Goal: Navigation & Orientation: Find specific page/section

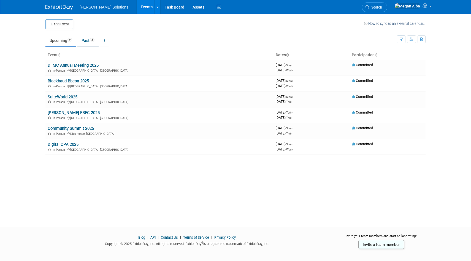
click at [86, 40] on link "Past 2" at bounding box center [87, 40] width 21 height 10
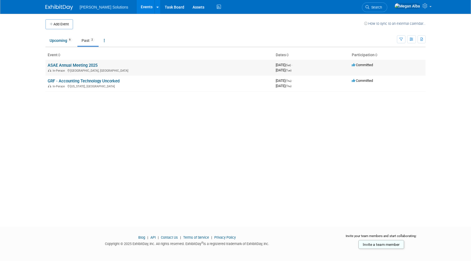
click at [62, 65] on link "ASAE Annual Meeting 2025" at bounding box center [73, 65] width 50 height 5
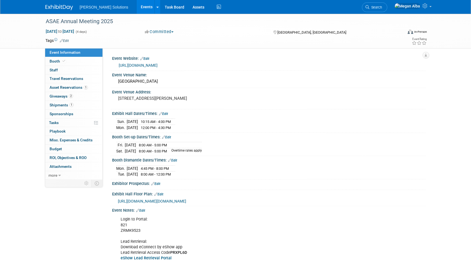
click at [55, 10] on img at bounding box center [59, 8] width 28 height 6
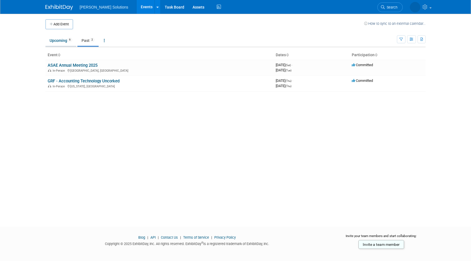
click at [63, 41] on link "Upcoming 6" at bounding box center [60, 40] width 31 height 10
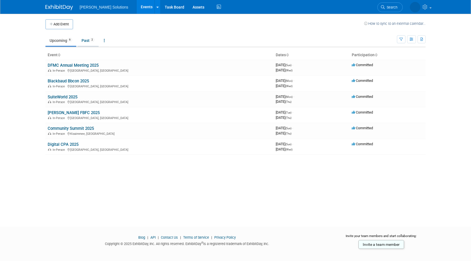
click at [86, 41] on link "Past 2" at bounding box center [87, 40] width 21 height 10
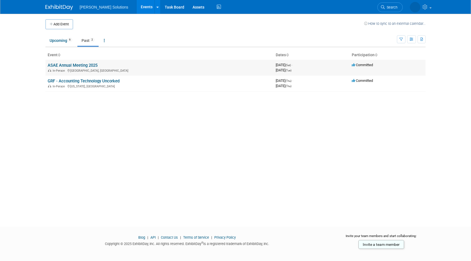
click at [75, 65] on link "ASAE Annual Meeting 2025" at bounding box center [73, 65] width 50 height 5
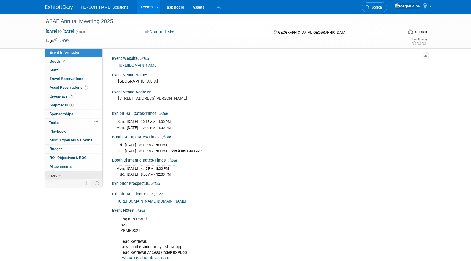
click at [56, 175] on span "more" at bounding box center [52, 175] width 9 height 4
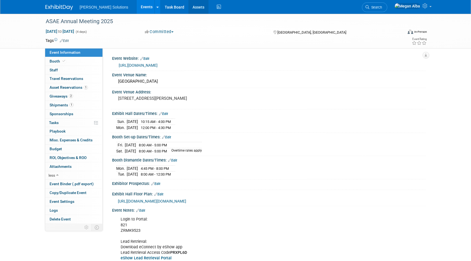
click at [188, 8] on link "Assets" at bounding box center [198, 7] width 20 height 14
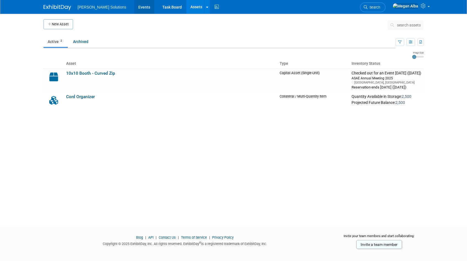
click at [134, 7] on link "Events" at bounding box center [144, 7] width 20 height 14
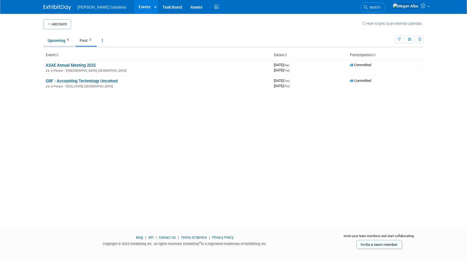
click at [59, 40] on link "Upcoming 6" at bounding box center [59, 40] width 31 height 10
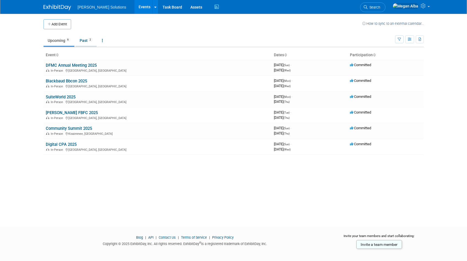
click at [86, 40] on link "Past 2" at bounding box center [85, 40] width 21 height 10
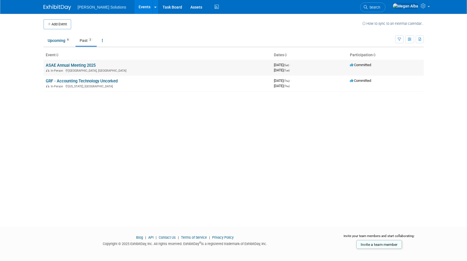
click at [81, 63] on link "ASAE Annual Meeting 2025" at bounding box center [71, 65] width 50 height 5
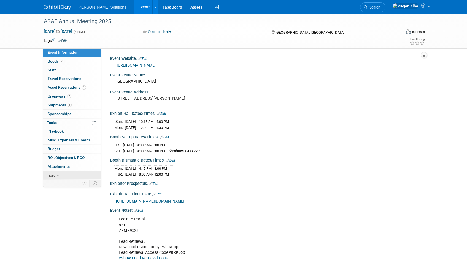
click at [54, 173] on span "more" at bounding box center [51, 175] width 9 height 4
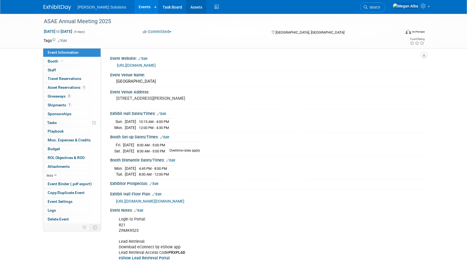
click at [186, 7] on link "Assets" at bounding box center [196, 7] width 20 height 14
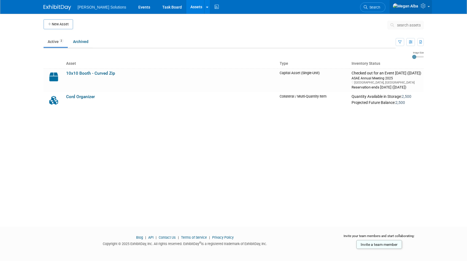
click at [428, 7] on span at bounding box center [428, 6] width 2 height 1
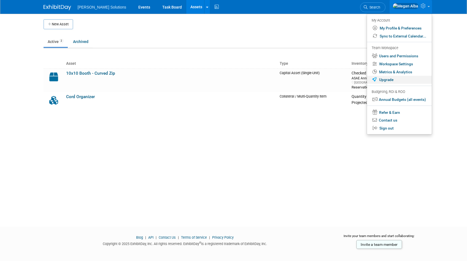
click at [391, 81] on link "Upgrade" at bounding box center [399, 80] width 65 height 8
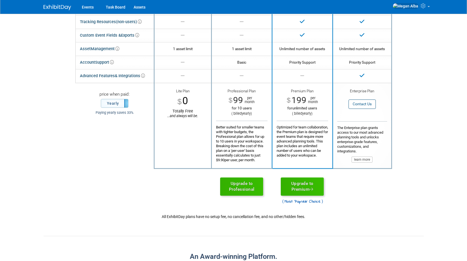
scroll to position [116, 0]
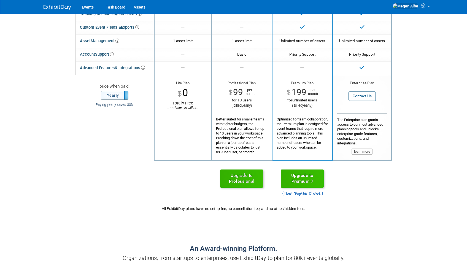
click at [115, 96] on label "Yearly" at bounding box center [114, 95] width 27 height 8
click at [115, 96] on label "Monthly" at bounding box center [114, 95] width 27 height 8
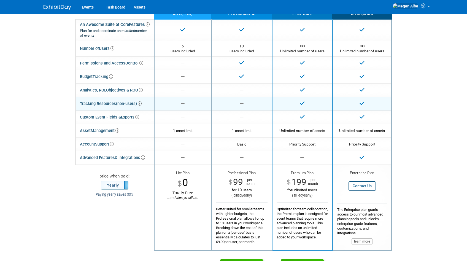
scroll to position [0, 0]
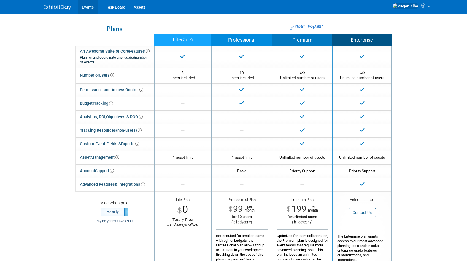
click at [88, 6] on link "Events" at bounding box center [88, 7] width 20 height 14
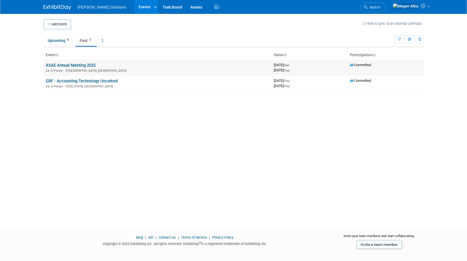
click at [76, 65] on link "ASAE Annual Meeting 2025" at bounding box center [71, 65] width 50 height 5
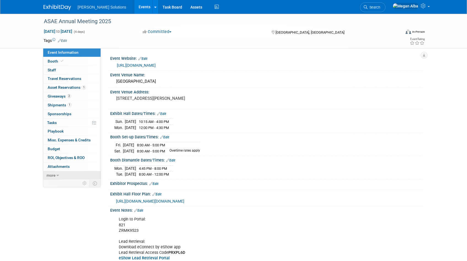
click at [56, 174] on icon at bounding box center [57, 175] width 2 height 4
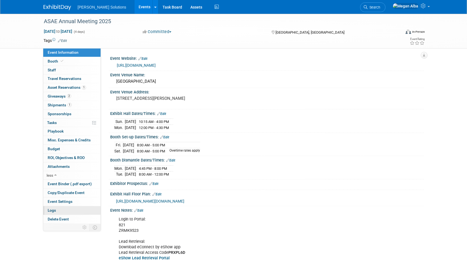
click at [49, 211] on span "Logs" at bounding box center [52, 210] width 8 height 4
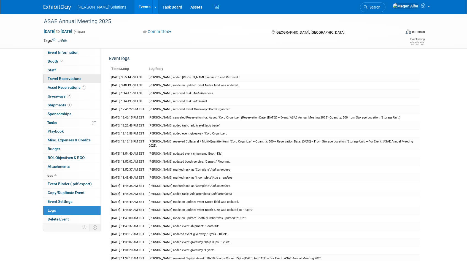
click at [58, 77] on span "Travel Reservations 0" at bounding box center [65, 78] width 34 height 4
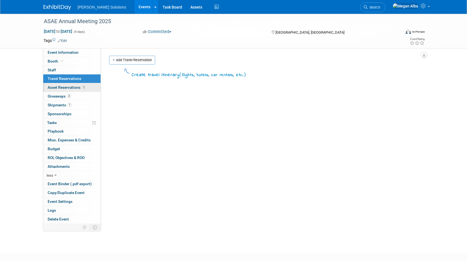
click at [59, 86] on span "Asset Reservations 1" at bounding box center [67, 87] width 38 height 4
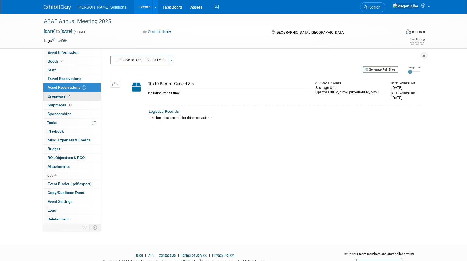
click at [58, 97] on span "Giveaways 2" at bounding box center [59, 96] width 23 height 4
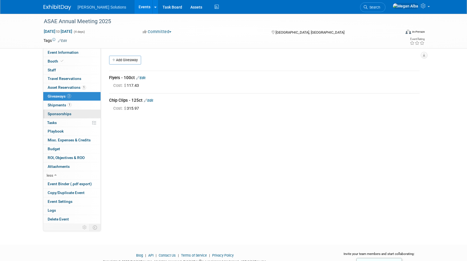
click at [55, 115] on span "Sponsorships 0" at bounding box center [60, 114] width 24 height 4
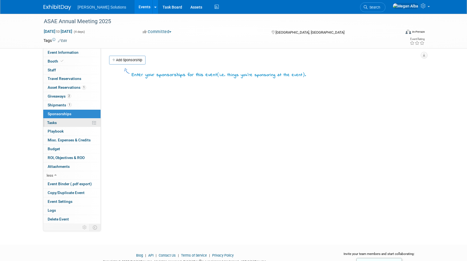
click at [52, 123] on span "Tasks 0%" at bounding box center [52, 122] width 10 height 4
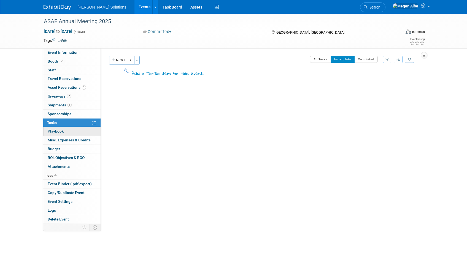
click at [53, 133] on span "Playbook 0" at bounding box center [56, 131] width 16 height 4
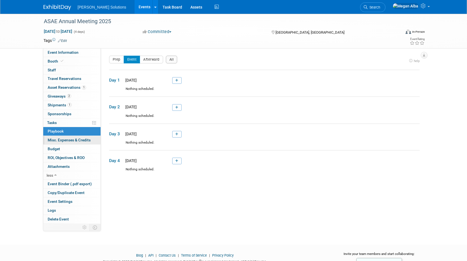
click at [55, 142] on span "Misc. Expenses & Credits 0" at bounding box center [69, 140] width 43 height 4
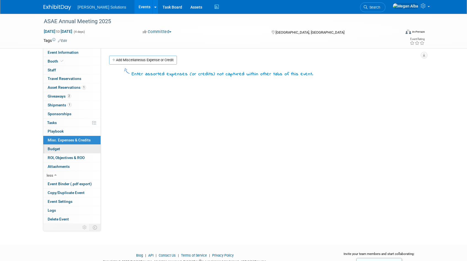
click at [53, 148] on span "Budget" at bounding box center [54, 148] width 12 height 4
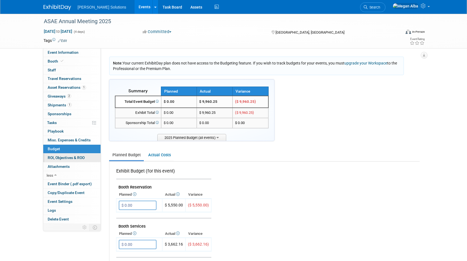
click at [52, 159] on span "ROI, Objectives & ROO 0" at bounding box center [66, 157] width 37 height 4
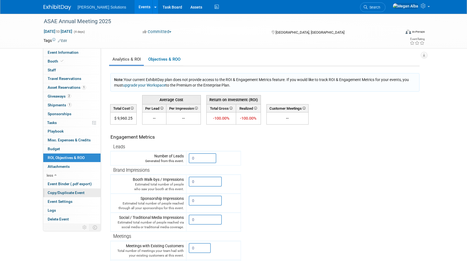
click at [58, 193] on span "Copy/Duplicate Event" at bounding box center [66, 192] width 37 height 4
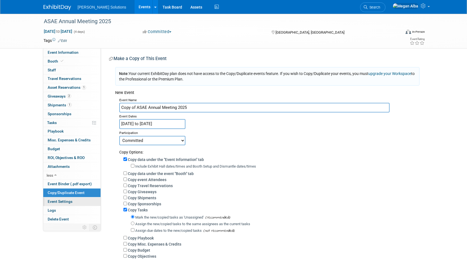
click at [57, 204] on link "Event Settings" at bounding box center [71, 201] width 57 height 9
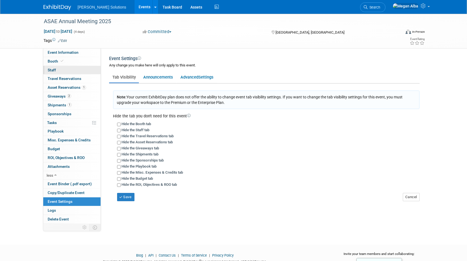
click at [51, 68] on span "Staff 0" at bounding box center [52, 70] width 8 height 4
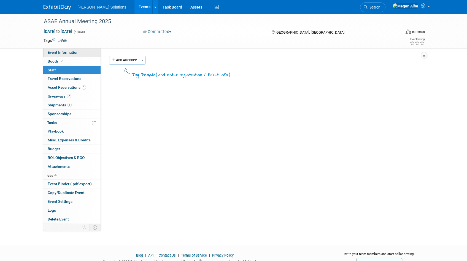
click at [50, 54] on span "Event Information" at bounding box center [63, 52] width 31 height 4
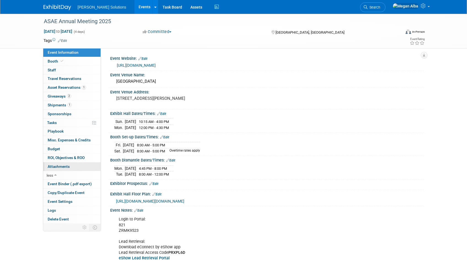
click at [56, 167] on span "Attachments 0" at bounding box center [59, 166] width 22 height 4
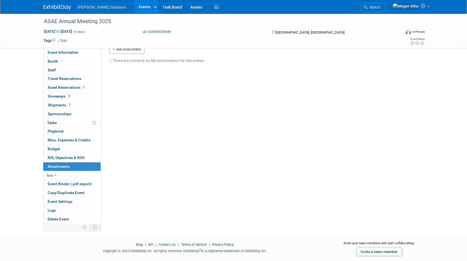
scroll to position [22, 0]
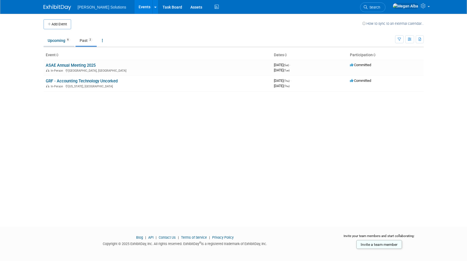
click at [57, 39] on link "Upcoming 6" at bounding box center [59, 40] width 31 height 10
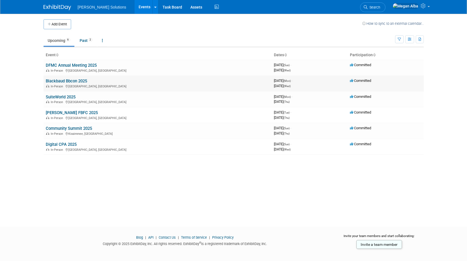
click at [66, 82] on link "Blackbaud Bbcon 2025" at bounding box center [66, 80] width 41 height 5
